Goal: Navigation & Orientation: Find specific page/section

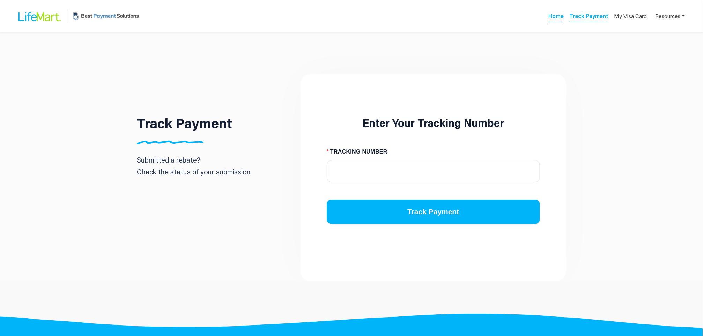
click at [563, 17] on link "Home" at bounding box center [555, 17] width 15 height 10
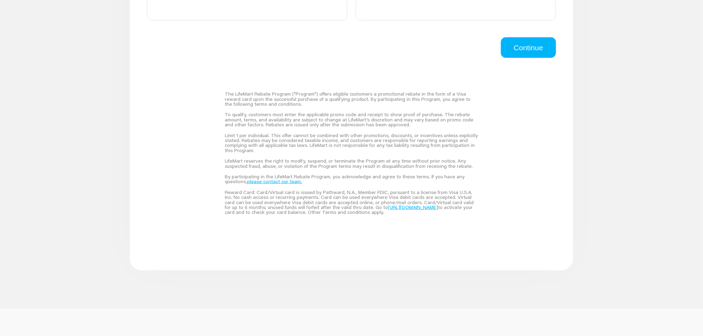
scroll to position [468, 0]
click at [270, 181] on link "please contact our team." at bounding box center [274, 182] width 55 height 6
click at [274, 272] on main "Sale Information RECEIPT UPLOADER Click here or drag file to this area to uploa…" at bounding box center [351, 8] width 703 height 573
click at [278, 183] on link "please contact our team." at bounding box center [274, 182] width 55 height 6
click at [287, 181] on link "please contact our team." at bounding box center [274, 182] width 55 height 6
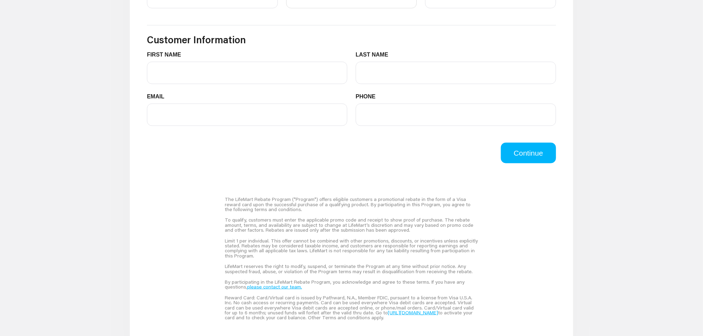
scroll to position [259, 0]
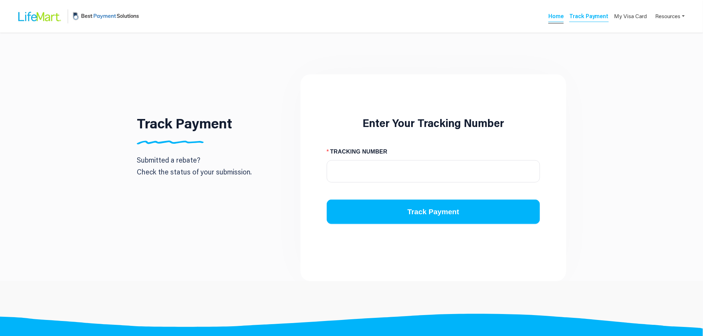
click at [560, 19] on link "Home" at bounding box center [555, 17] width 15 height 10
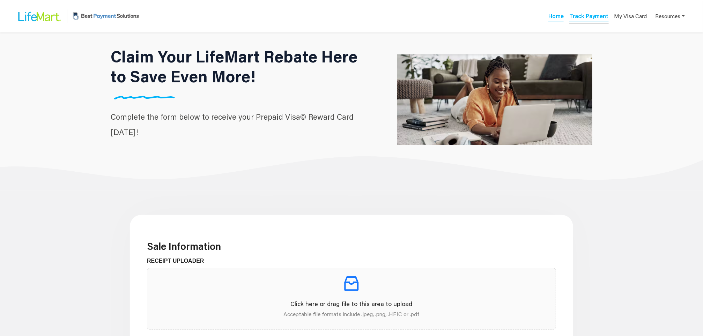
click at [597, 19] on link "Track Payment" at bounding box center [588, 17] width 39 height 10
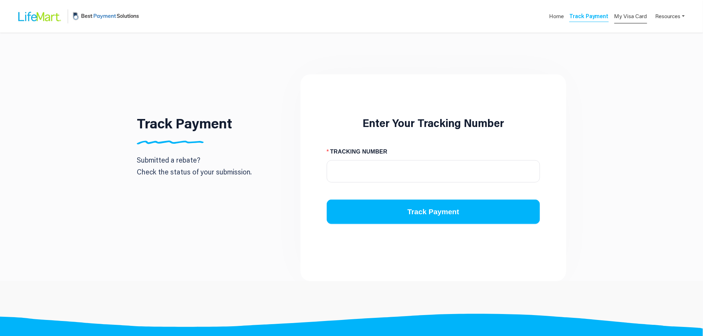
click at [639, 16] on link "My Visa Card" at bounding box center [630, 16] width 33 height 14
click at [555, 17] on link "Home" at bounding box center [555, 17] width 15 height 10
